Goal: Task Accomplishment & Management: Complete application form

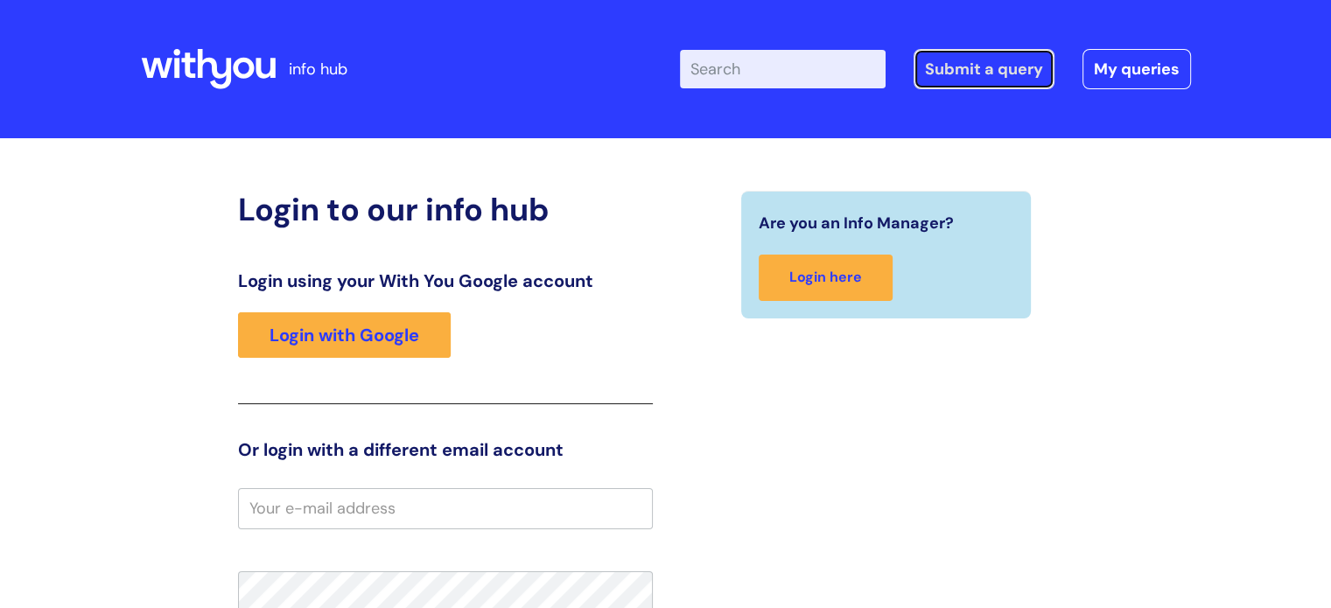
click at [976, 69] on link "Submit a query" at bounding box center [983, 69] width 141 height 40
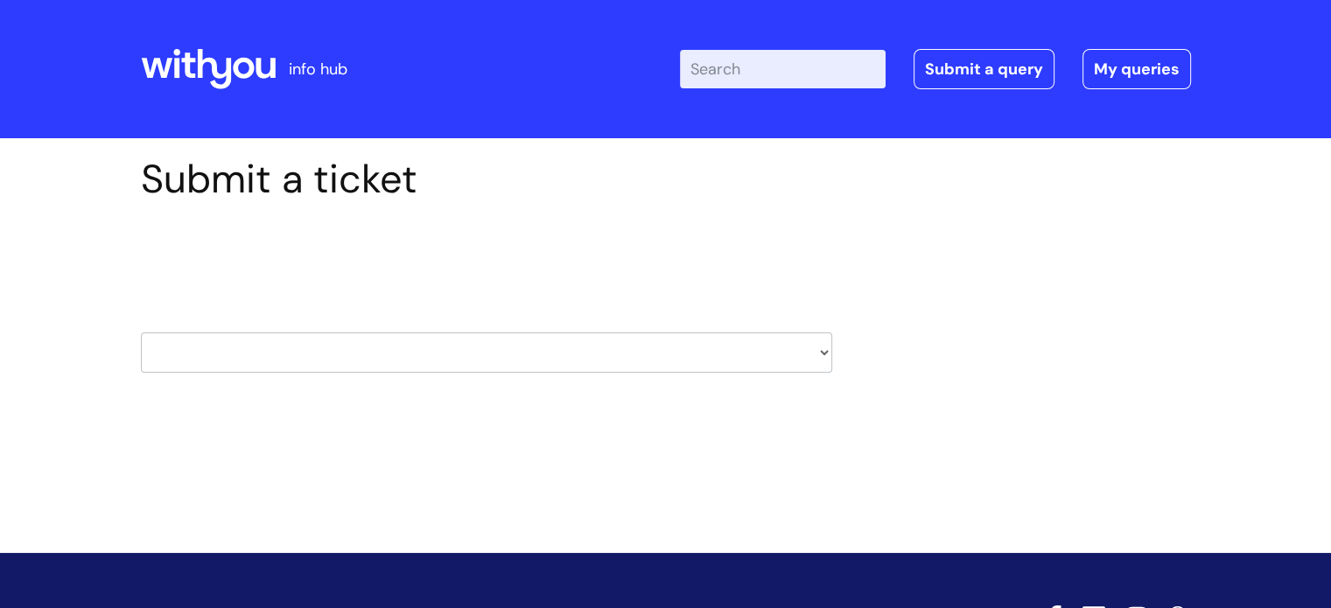
click at [822, 349] on select "HR / People IT and Support Clinical Drug Alerts Finance Accounts Data Support T…" at bounding box center [486, 352] width 691 height 40
select select "hr_/_people"
click at [141, 332] on select "HR / People IT and Support Clinical Drug Alerts Finance Accounts Data Support T…" at bounding box center [486, 352] width 691 height 40
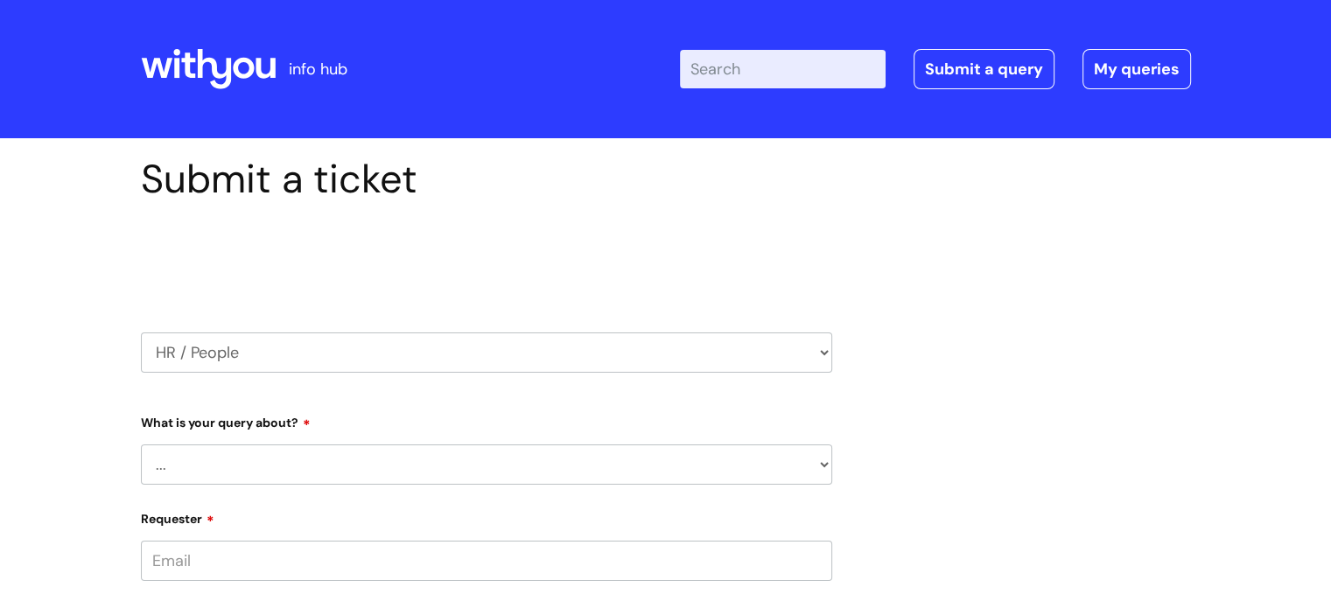
click at [822, 464] on select "... Absence Query Holiday Query Employee change request General HR Query iTrent…" at bounding box center [486, 464] width 691 height 40
select select "New starter"
click at [141, 444] on select "... Absence Query Holiday Query Employee change request General HR Query iTrent…" at bounding box center [486, 464] width 691 height 40
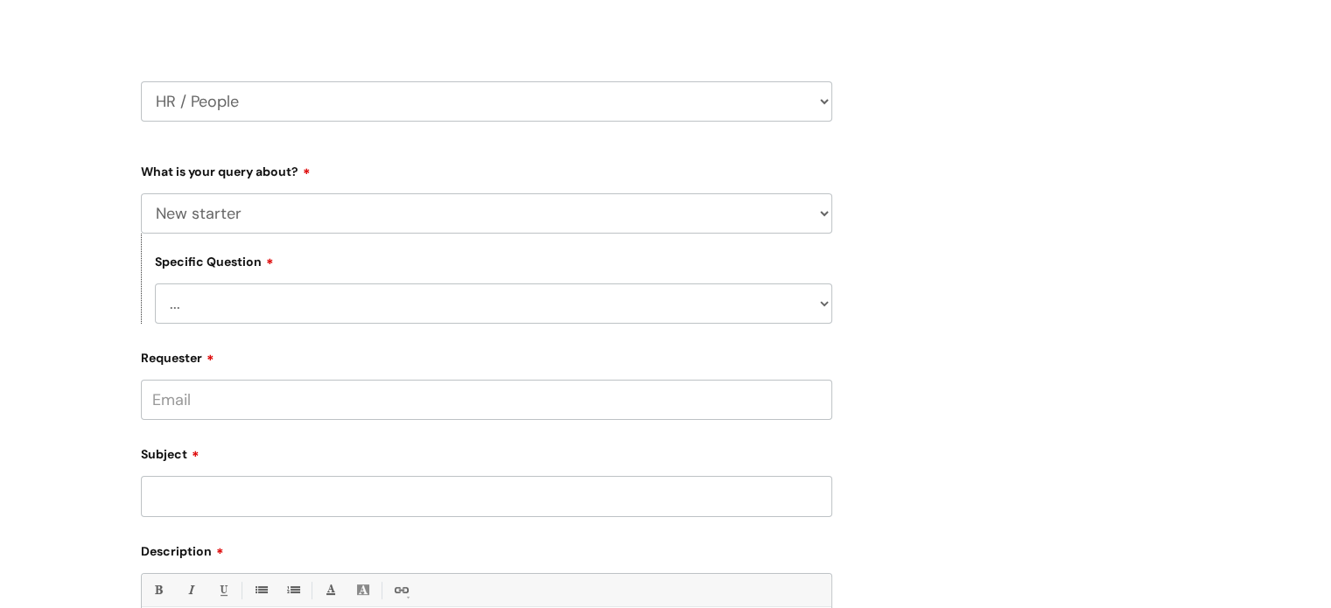
scroll to position [262, 0]
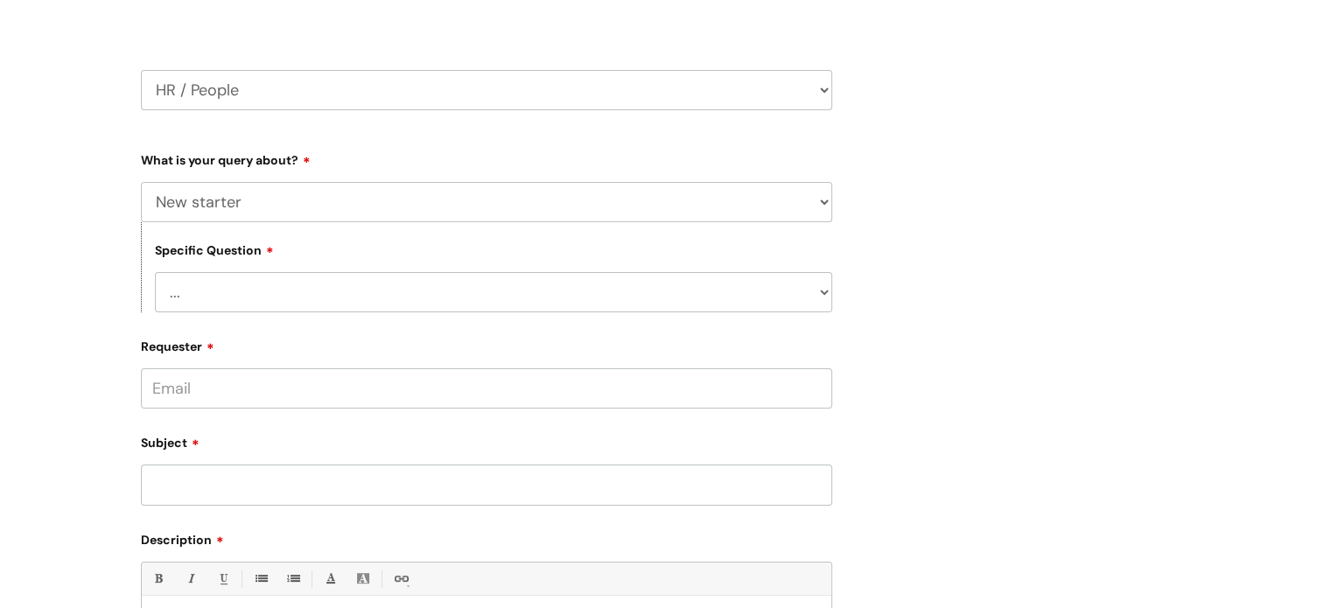
click at [822, 292] on select "... When will my new starter be processed on iTrent When will my new starter re…" at bounding box center [493, 292] width 677 height 40
drag, startPoint x: 1080, startPoint y: 393, endPoint x: 1045, endPoint y: 396, distance: 36.0
click at [1080, 393] on div "Submit a ticket Select issue type HR / People IT and Support Clinical Drug Aler…" at bounding box center [666, 392] width 1076 height 999
click at [213, 286] on select "... When will my new starter be processed on iTrent When will my new starter re…" at bounding box center [493, 292] width 677 height 40
drag, startPoint x: 1088, startPoint y: 398, endPoint x: 1024, endPoint y: 408, distance: 65.5
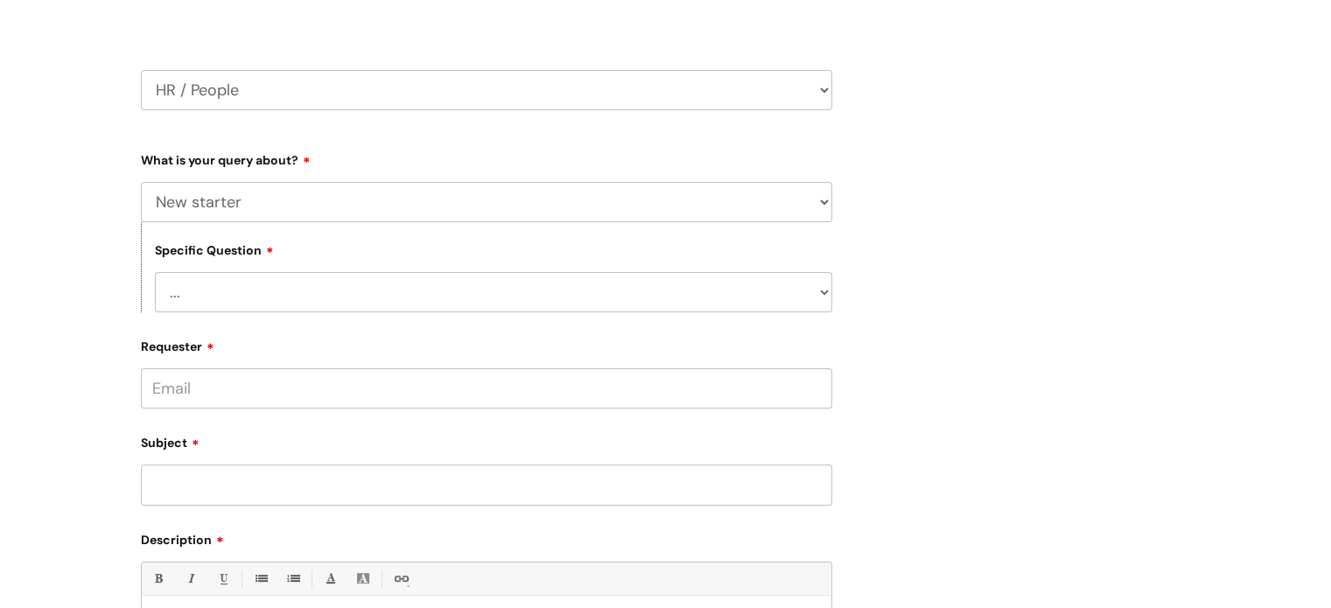
click at [1035, 407] on div "Submit a ticket Select issue type HR / People IT and Support Clinical Drug Aler…" at bounding box center [666, 392] width 1076 height 999
click at [227, 384] on input "Requester" at bounding box center [486, 388] width 691 height 40
type input "r"
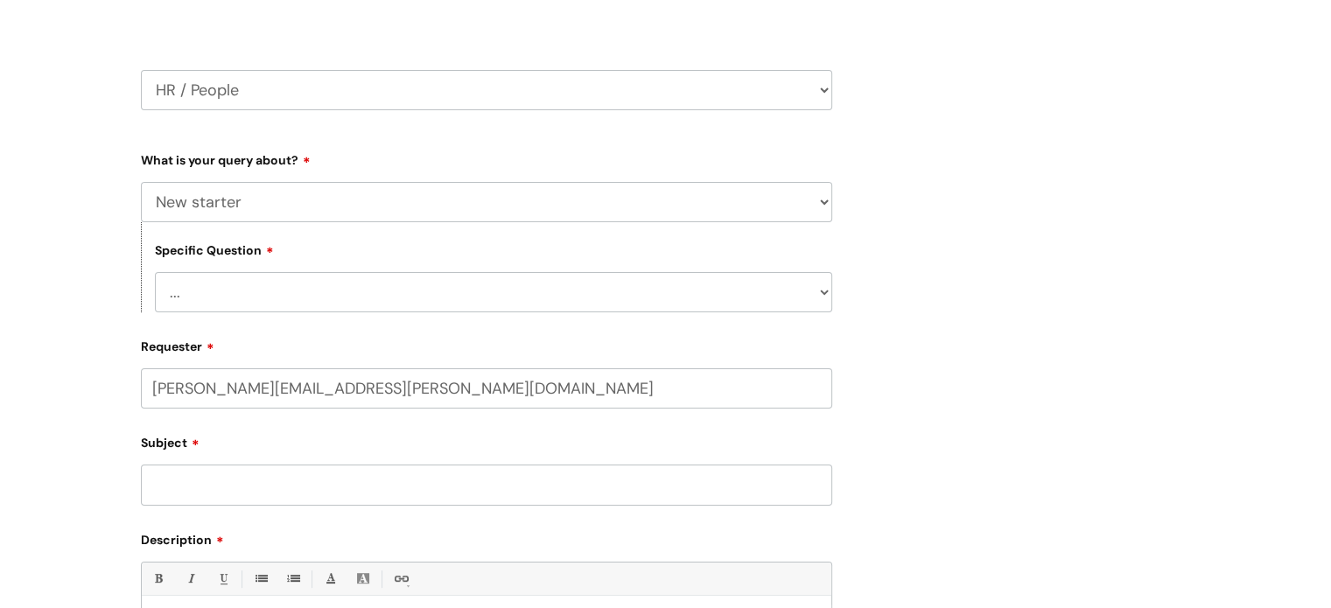
click at [335, 391] on input "[PERSON_NAME][EMAIL_ADDRESS][PERSON_NAME][DOMAIN_NAME]" at bounding box center [486, 388] width 691 height 40
type input "[PERSON_NAME][EMAIL_ADDRESS][PERSON_NAME][DOMAIN_NAME]"
click at [215, 483] on div "Subject" at bounding box center [486, 468] width 691 height 78
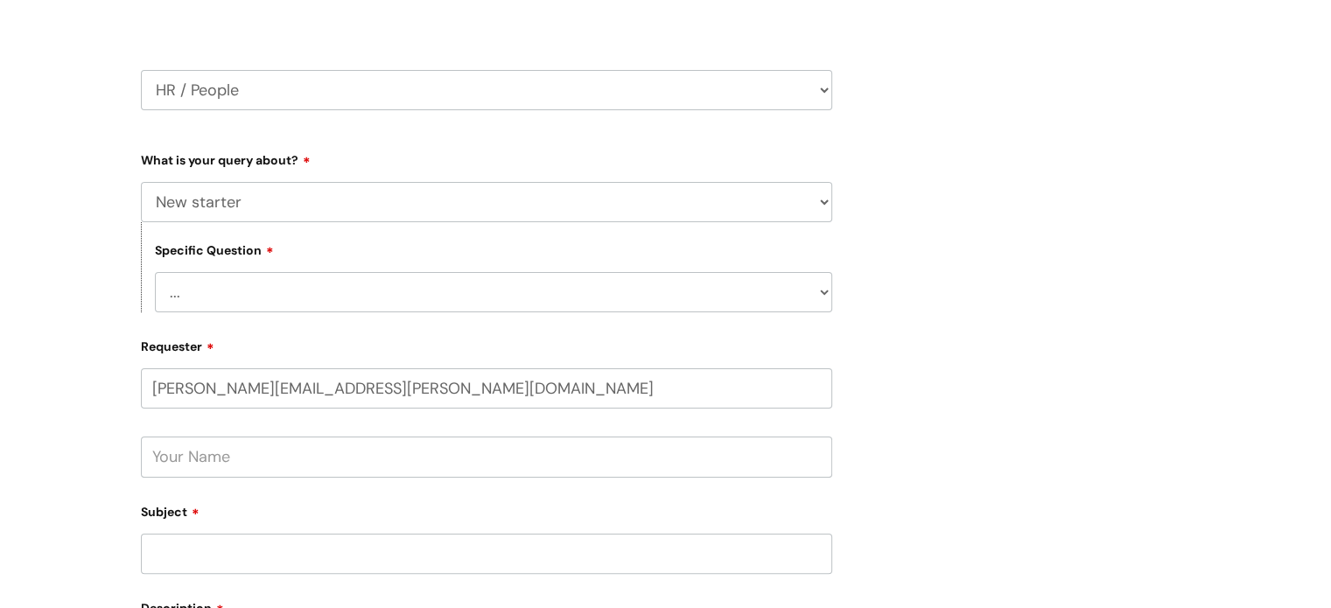
click at [229, 465] on input "text" at bounding box center [486, 457] width 691 height 40
type input "E"
type input "[PERSON_NAME]"
click at [239, 549] on input "Subject" at bounding box center [486, 554] width 691 height 40
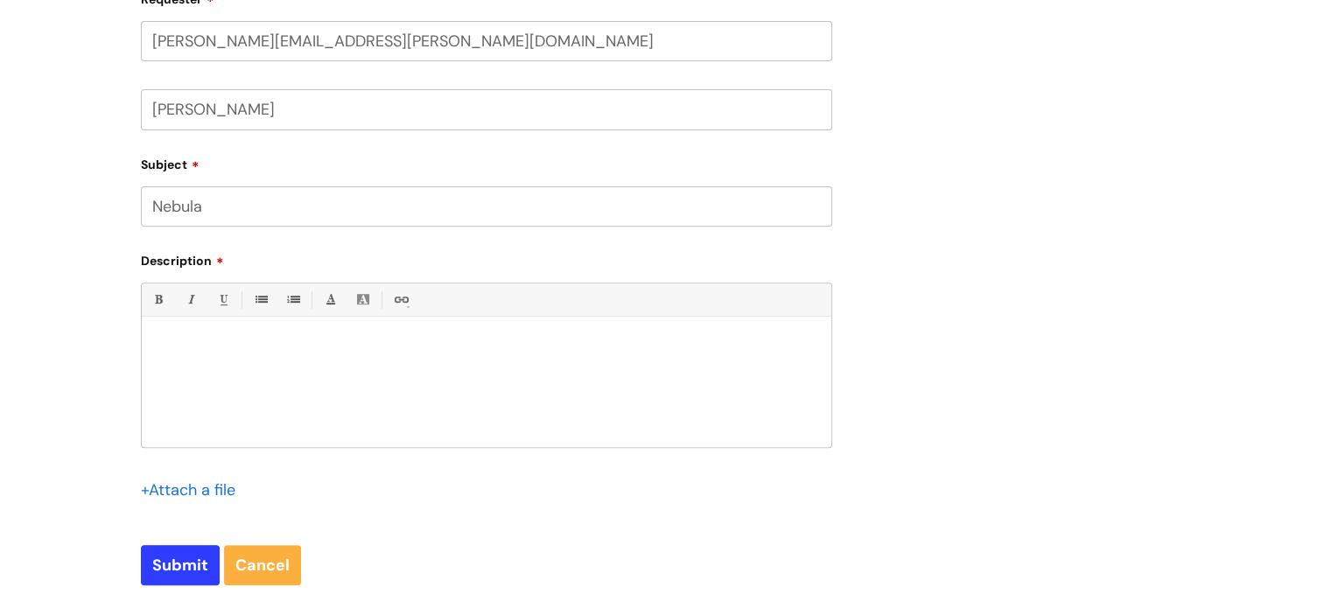
scroll to position [525, 0]
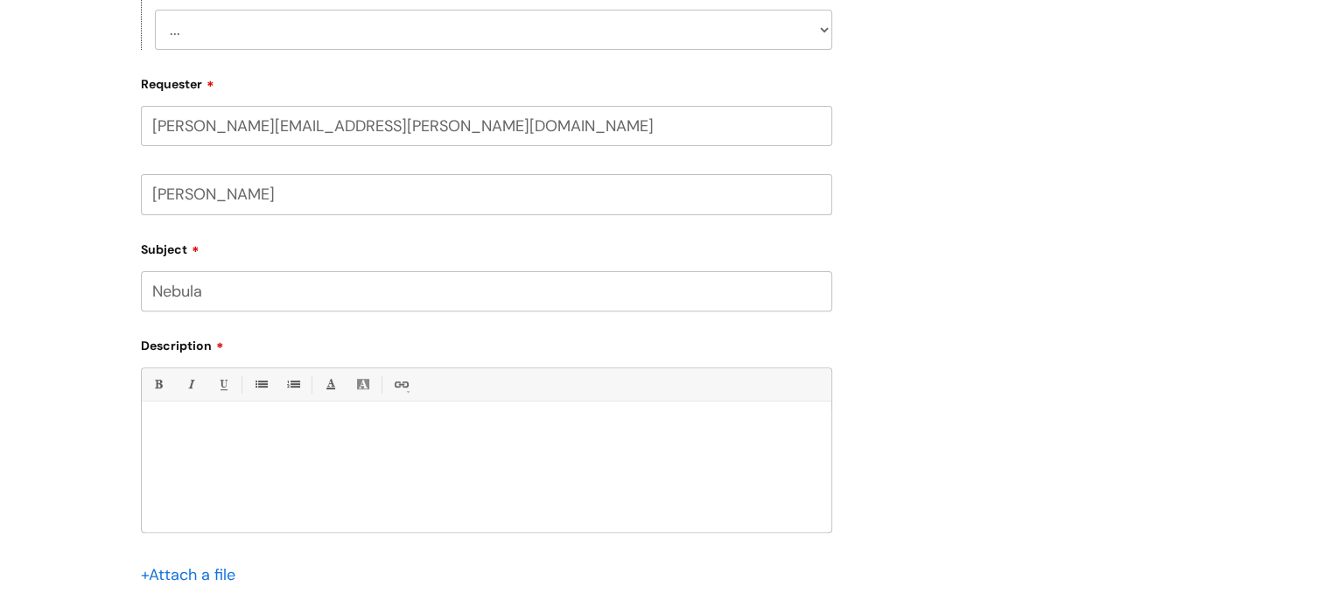
type input "Nebula"
click at [203, 434] on p at bounding box center [486, 432] width 663 height 16
paste div
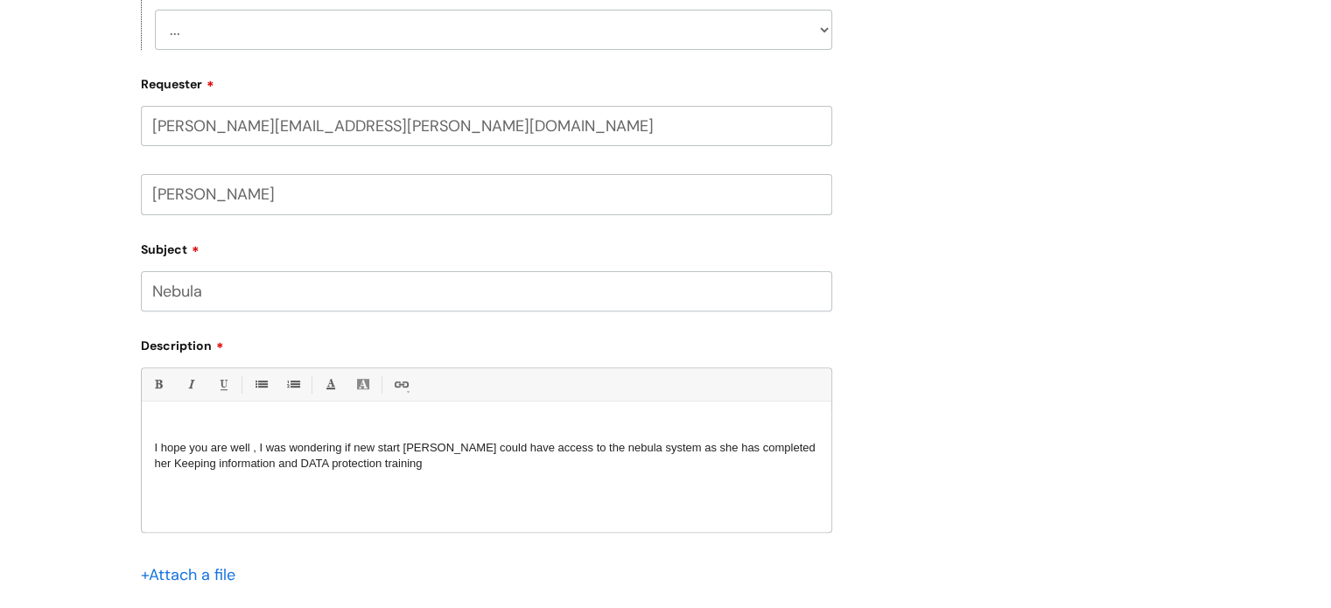
click at [343, 452] on span "I hope you are well , I was wondering if new start [PERSON_NAME] could have acc…" at bounding box center [485, 455] width 661 height 29
click at [456, 453] on span "I hope you are well , I was wondering you can advice me , if new start [PERSON_…" at bounding box center [480, 455] width 651 height 29
click at [612, 451] on span "I hope you are well , I was wondering you can advice me , new start [PERSON_NAM…" at bounding box center [483, 455] width 657 height 29
click at [647, 451] on span "I hope you are well , I was wondering you can advice me , new start [PERSON_NAM…" at bounding box center [483, 455] width 656 height 29
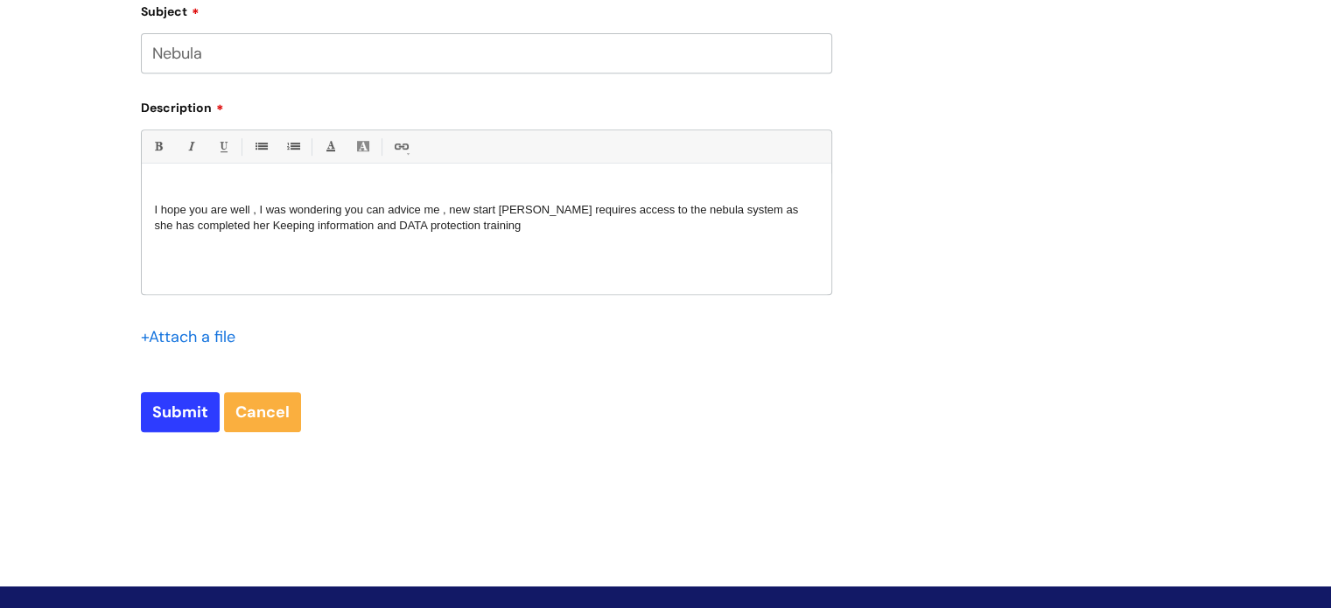
scroll to position [787, 0]
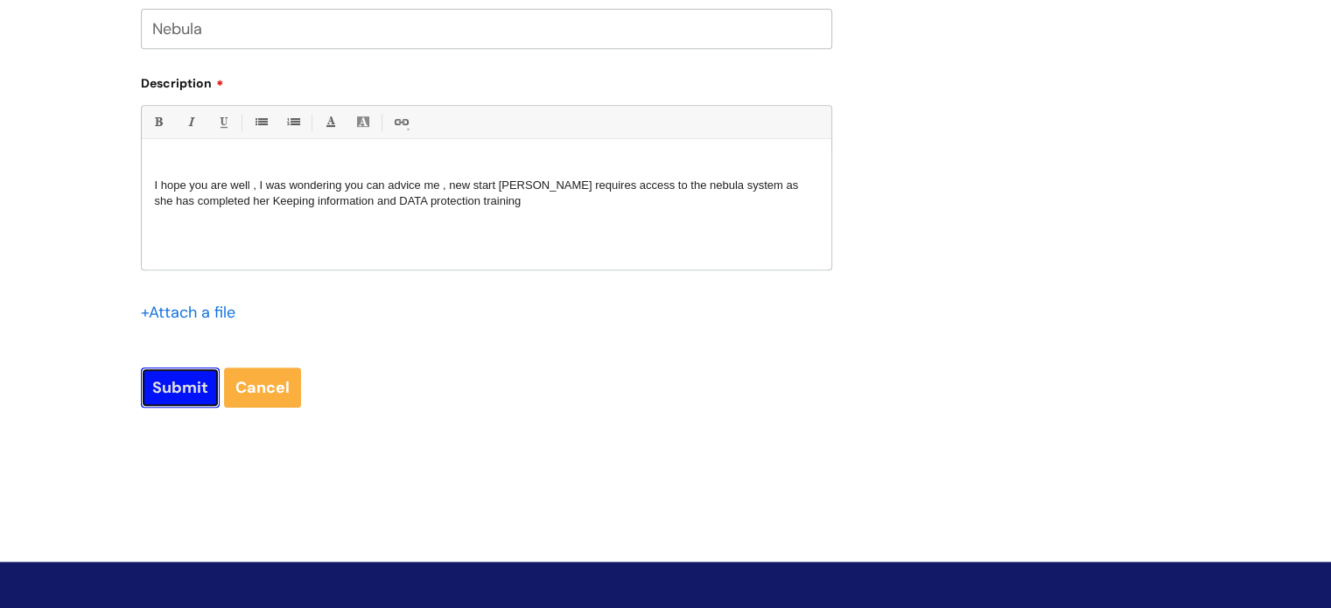
drag, startPoint x: 185, startPoint y: 393, endPoint x: 199, endPoint y: 389, distance: 14.4
click at [185, 393] on input "Submit" at bounding box center [180, 387] width 79 height 40
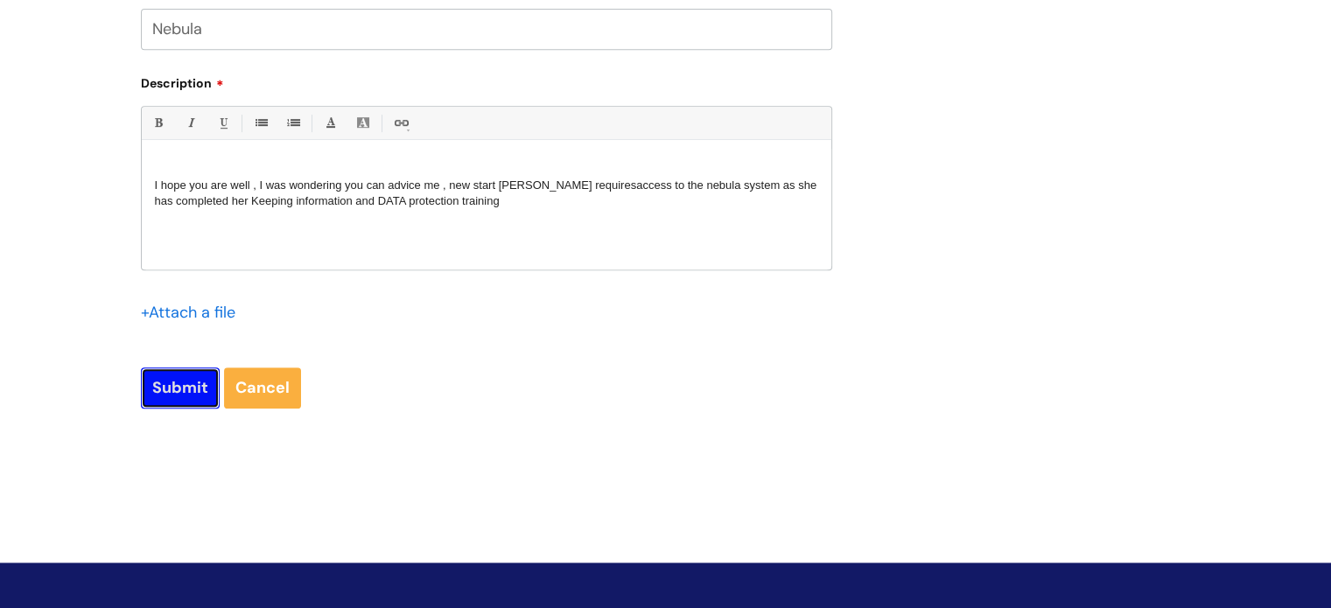
click at [178, 399] on input "Submit" at bounding box center [180, 387] width 79 height 40
click at [183, 391] on input "Submit" at bounding box center [180, 387] width 79 height 40
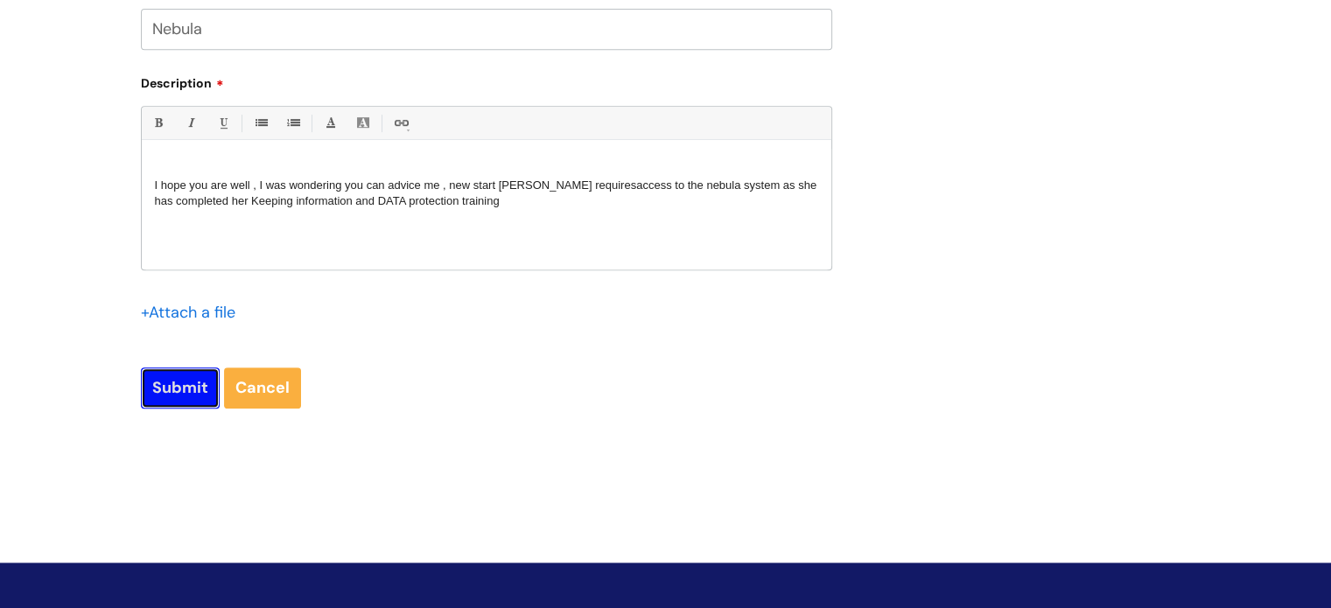
click at [183, 391] on input "Submit" at bounding box center [180, 387] width 79 height 40
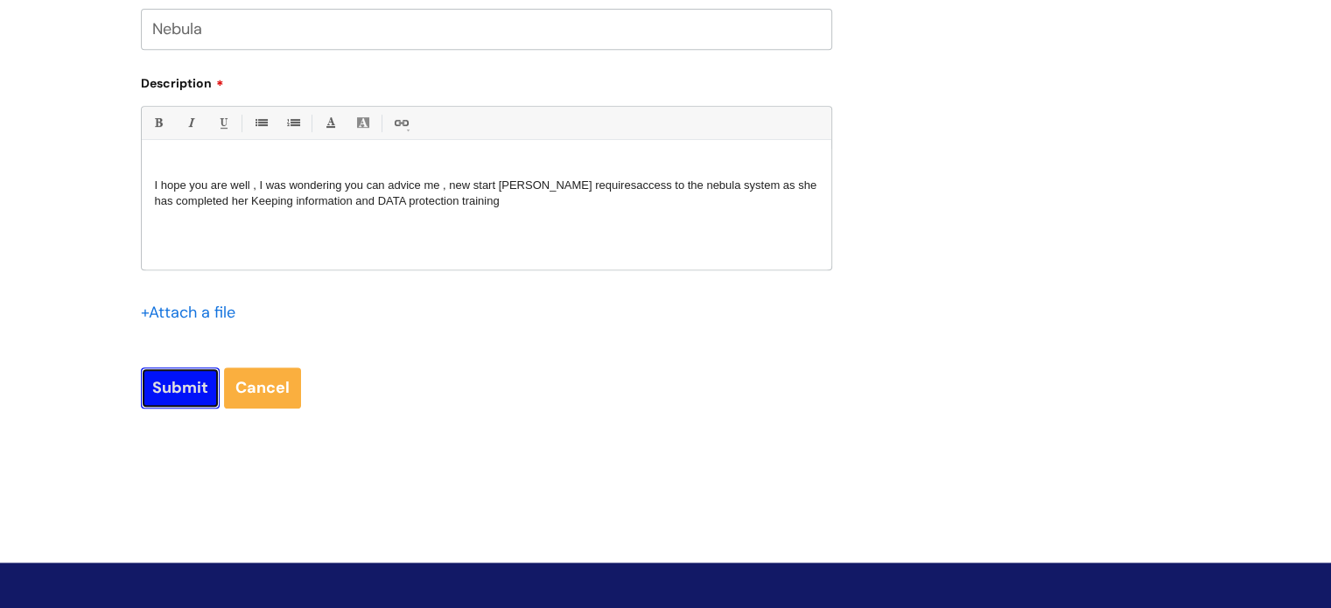
click at [183, 391] on input "Submit" at bounding box center [180, 387] width 79 height 40
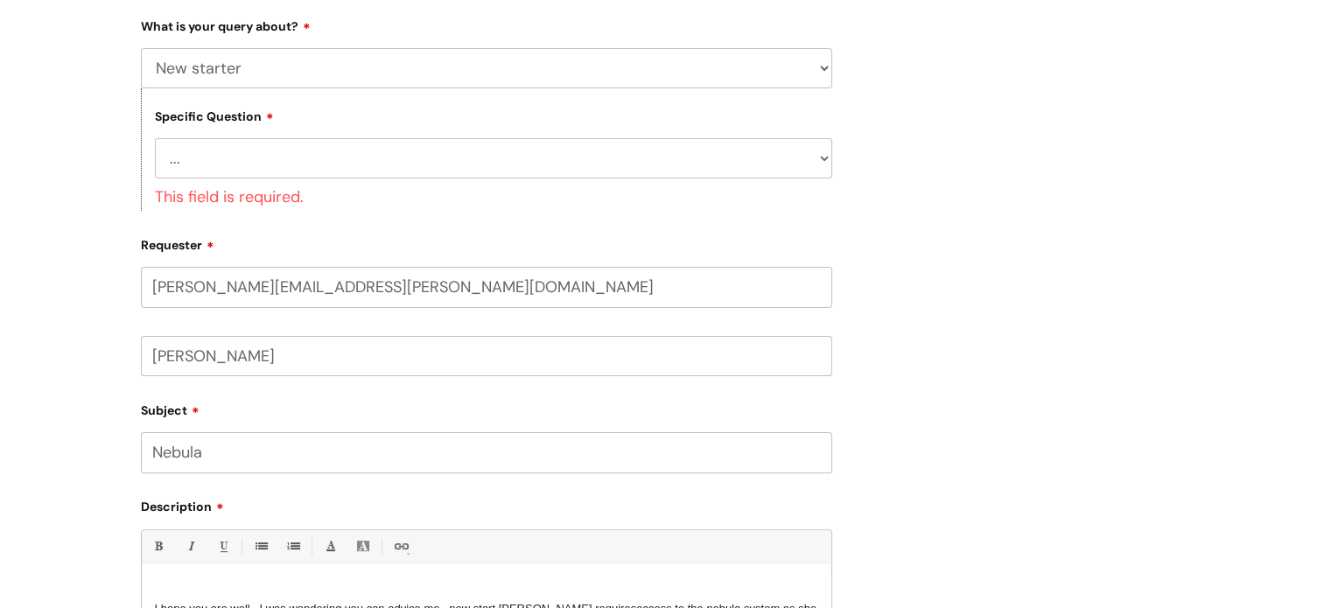
scroll to position [207, 0]
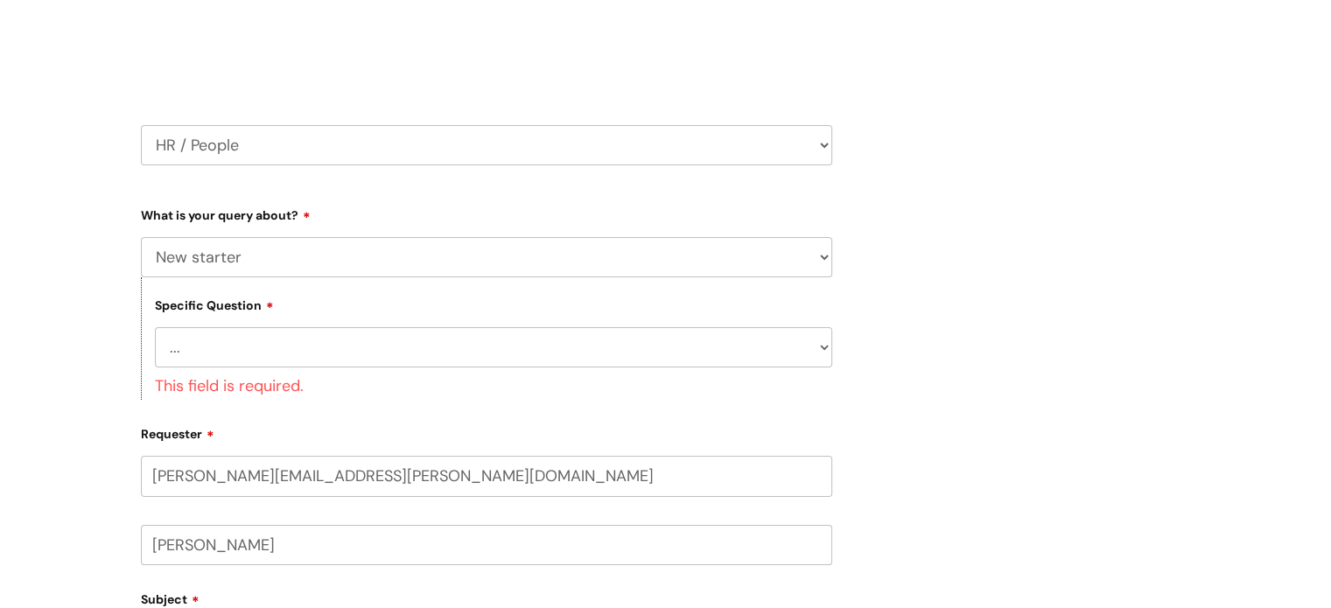
click at [819, 344] on select "... When will my new starter be processed on iTrent When will my new starter re…" at bounding box center [493, 347] width 677 height 40
select select "When will my new starter receive IT account logins (Linked to IT)"
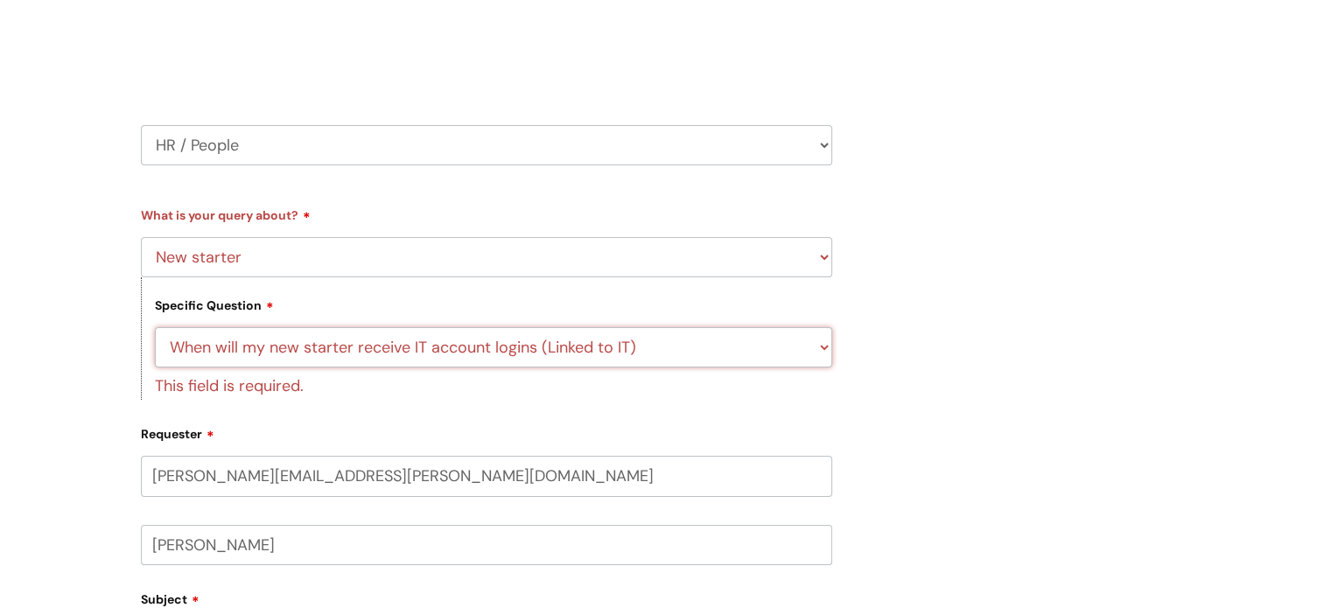
click at [155, 327] on select "... When will my new starter be processed on iTrent When will my new starter re…" at bounding box center [493, 347] width 677 height 40
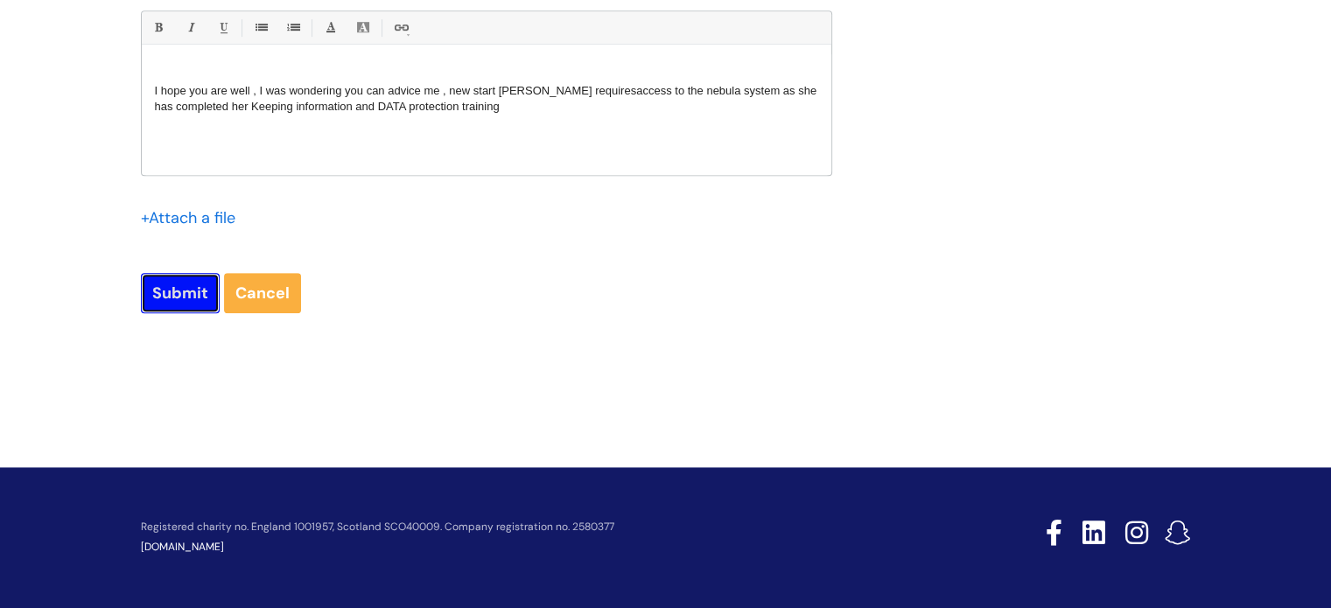
scroll to position [881, 0]
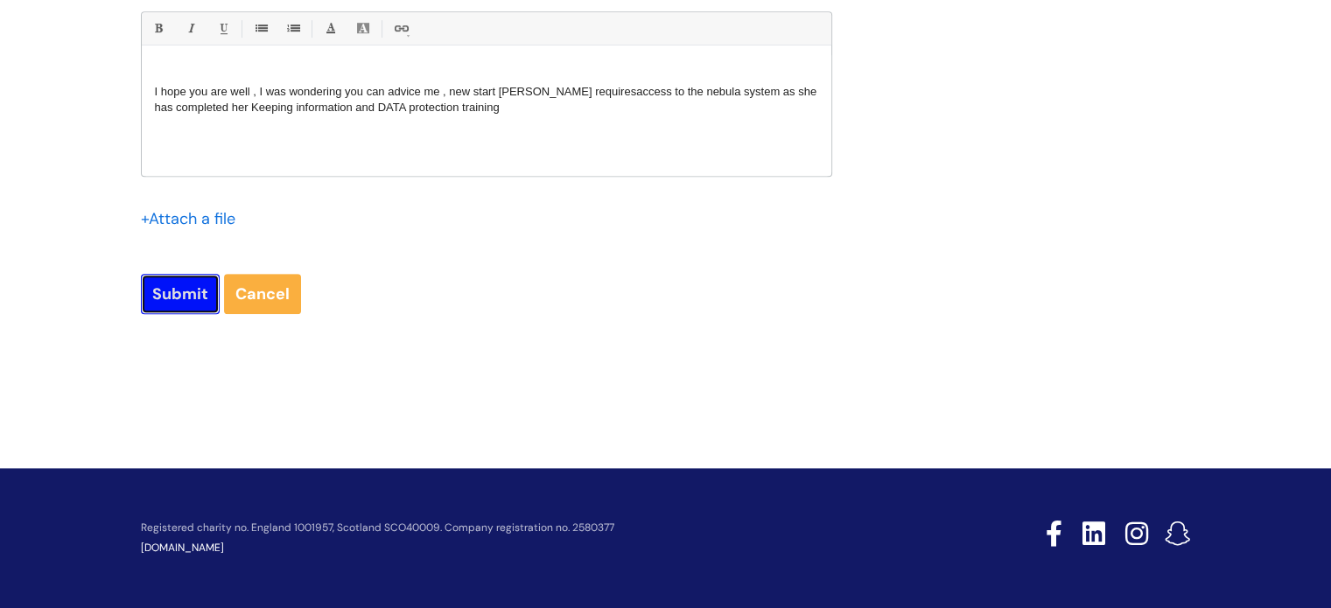
click at [183, 288] on input "Submit" at bounding box center [180, 294] width 79 height 40
type input "Please Wait..."
